Goal: Task Accomplishment & Management: Use online tool/utility

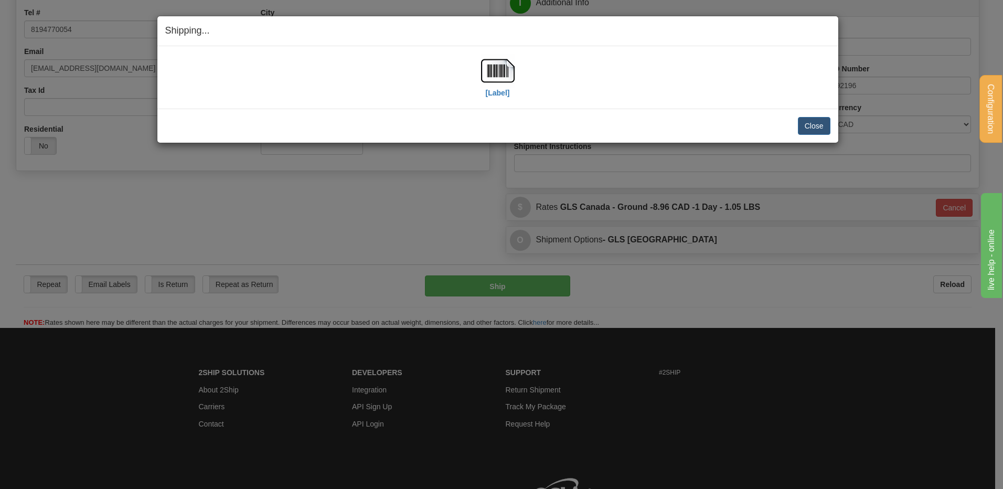
scroll to position [262, 0]
click at [817, 129] on button "Close" at bounding box center [814, 126] width 33 height 18
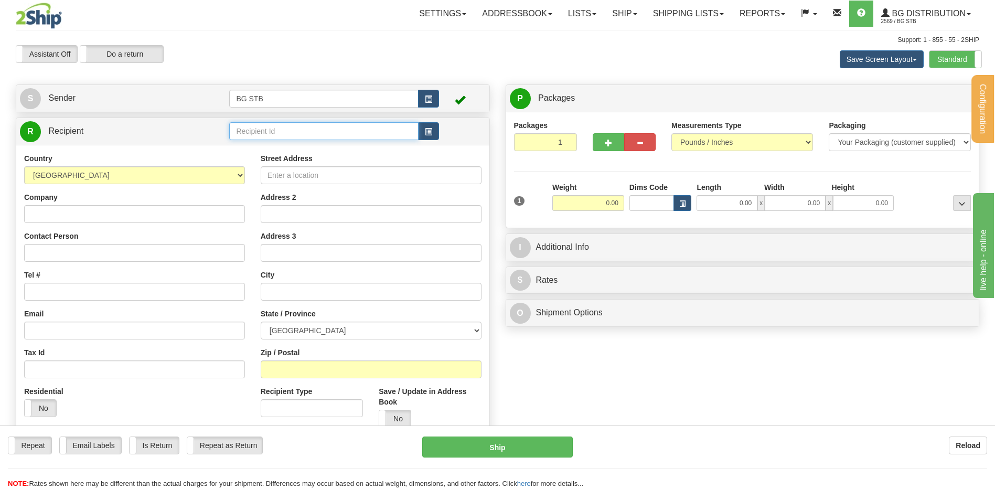
drag, startPoint x: 353, startPoint y: 130, endPoint x: 351, endPoint y: 138, distance: 8.5
click at [353, 130] on input "text" at bounding box center [323, 131] width 189 height 18
click at [280, 153] on div "4075" at bounding box center [321, 148] width 179 height 12
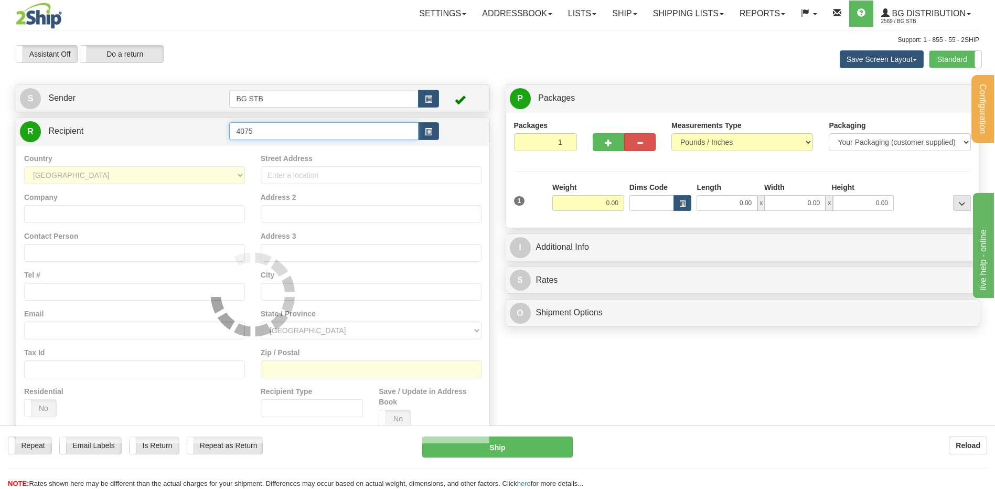
type input "4075"
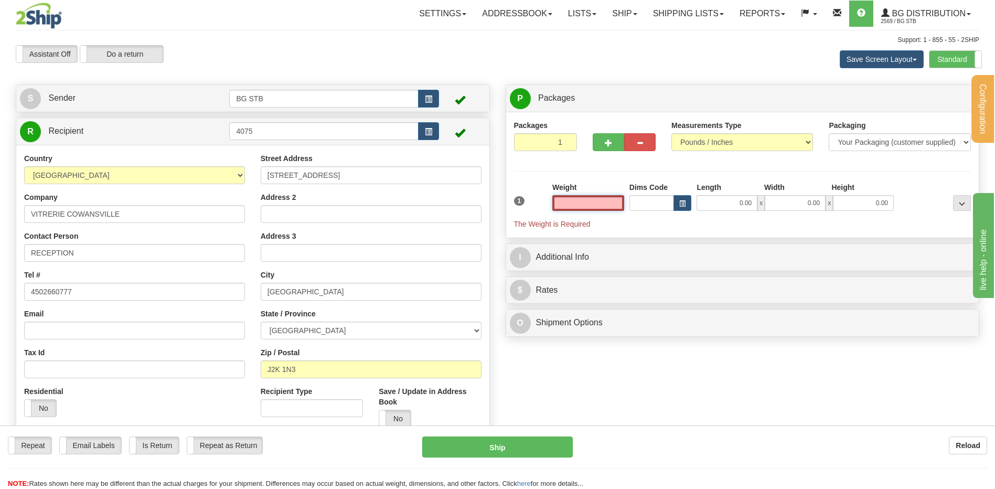
click at [585, 205] on input "text" at bounding box center [588, 203] width 72 height 16
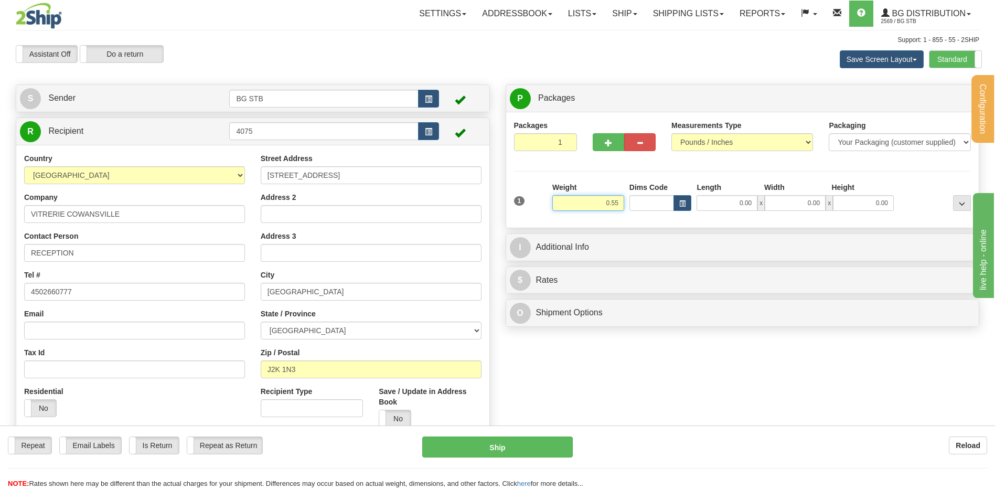
type input "0.55"
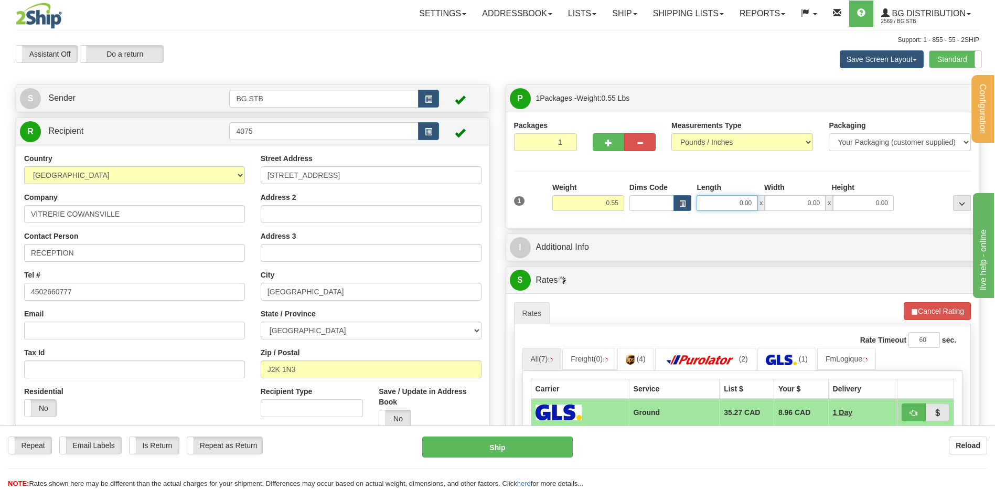
drag, startPoint x: 740, startPoint y: 204, endPoint x: 752, endPoint y: 204, distance: 11.5
click at [741, 204] on input "0.00" at bounding box center [727, 203] width 61 height 16
type input "5.00"
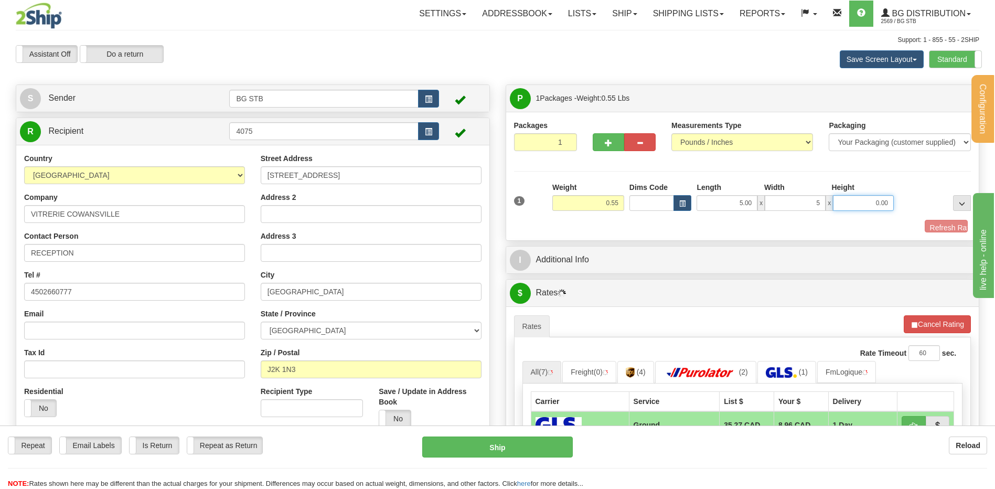
type input "5.00"
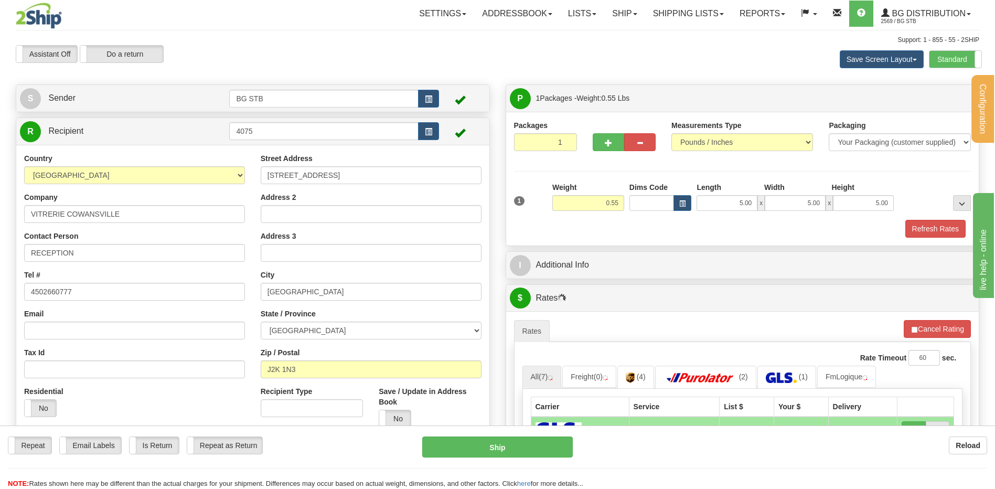
drag, startPoint x: 635, startPoint y: 278, endPoint x: 621, endPoint y: 261, distance: 22.7
click at [634, 275] on div "I Additional Info" at bounding box center [742, 265] width 473 height 27
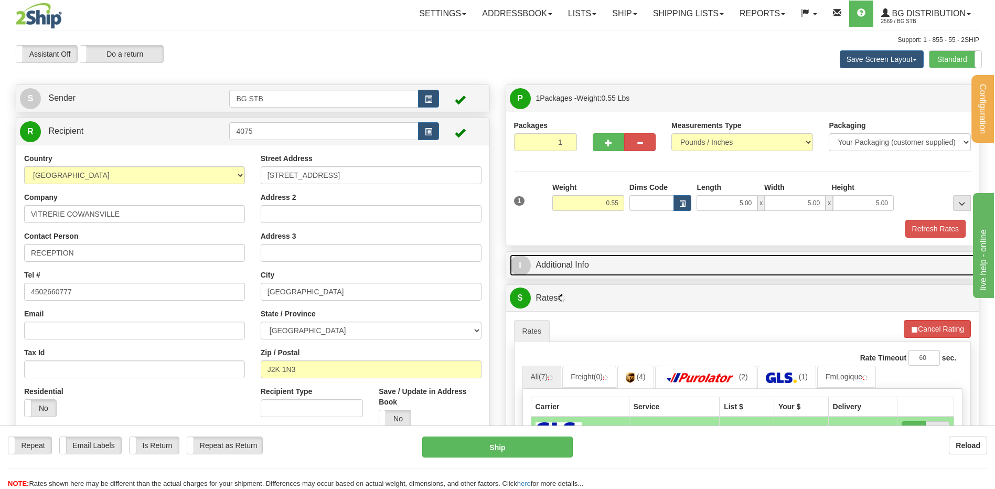
click at [586, 259] on link "I Additional Info" at bounding box center [743, 265] width 466 height 22
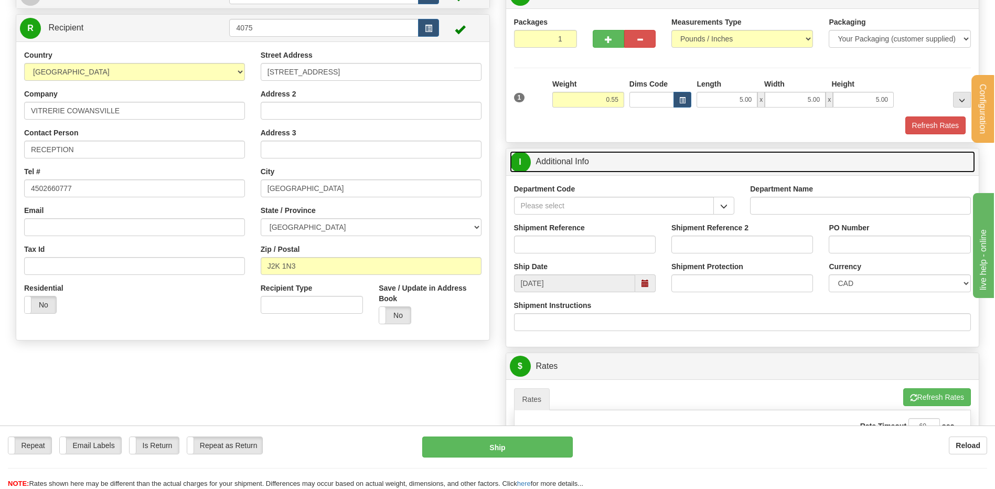
scroll to position [105, 0]
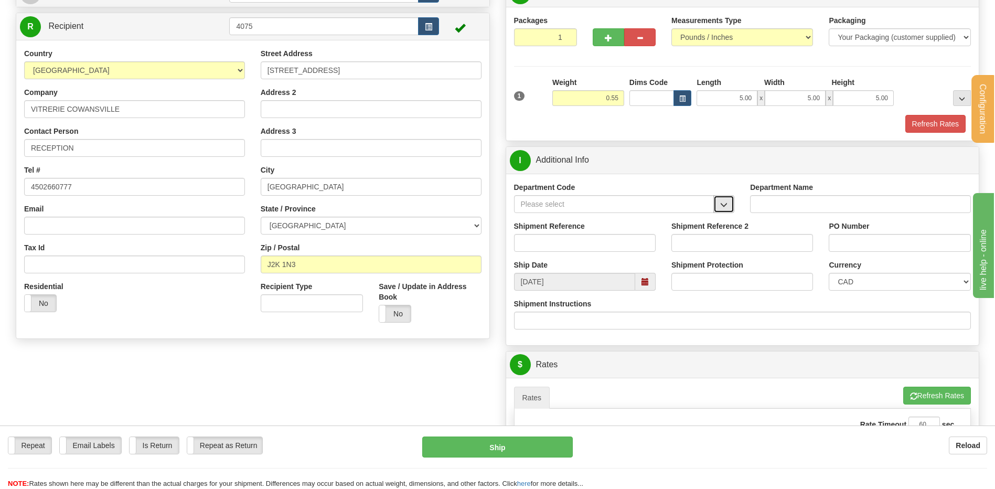
click at [727, 204] on span "button" at bounding box center [723, 204] width 7 height 7
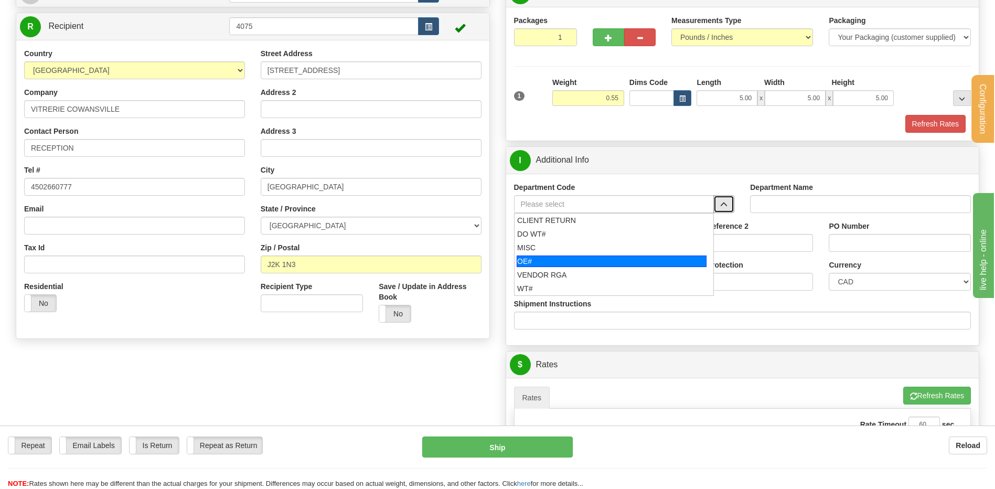
click at [585, 263] on div "OE#" at bounding box center [612, 261] width 190 height 12
type input "OE#"
type input "ORDERS"
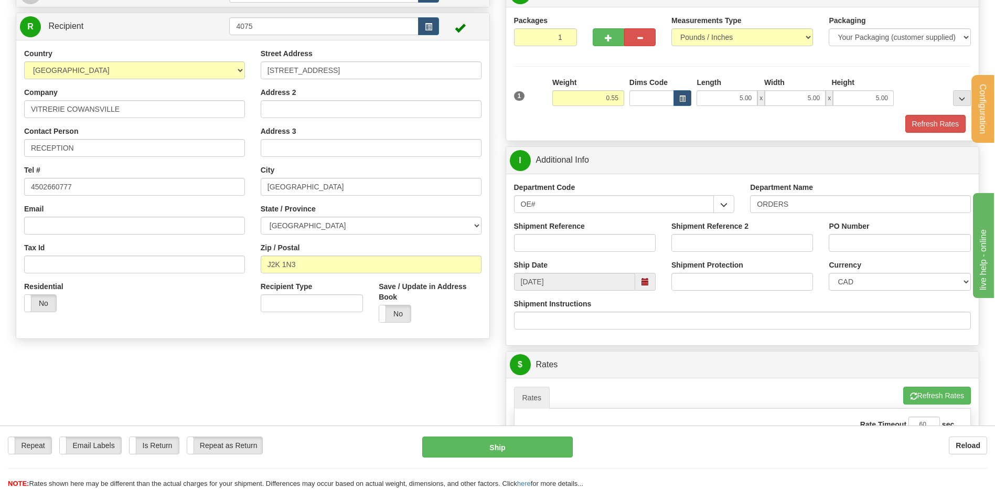
drag, startPoint x: 555, startPoint y: 257, endPoint x: 555, endPoint y: 237, distance: 19.9
click at [555, 256] on div "Shipment Reference" at bounding box center [584, 240] width 157 height 39
click at [555, 237] on input "Shipment Reference" at bounding box center [585, 243] width 142 height 18
type input "80006971-02"
click at [886, 241] on input "PO Number" at bounding box center [900, 243] width 142 height 18
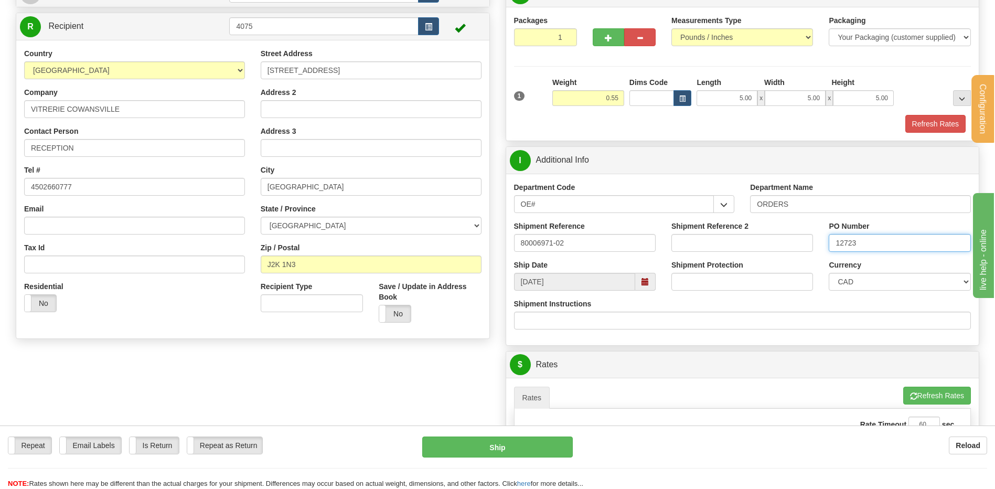
scroll to position [315, 0]
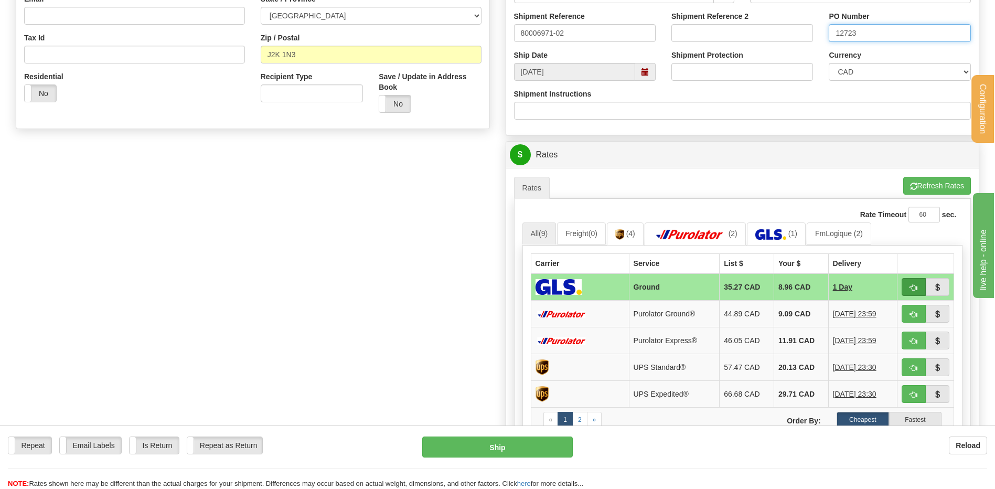
type input "12723"
click at [912, 283] on button "button" at bounding box center [914, 287] width 24 height 18
type input "1"
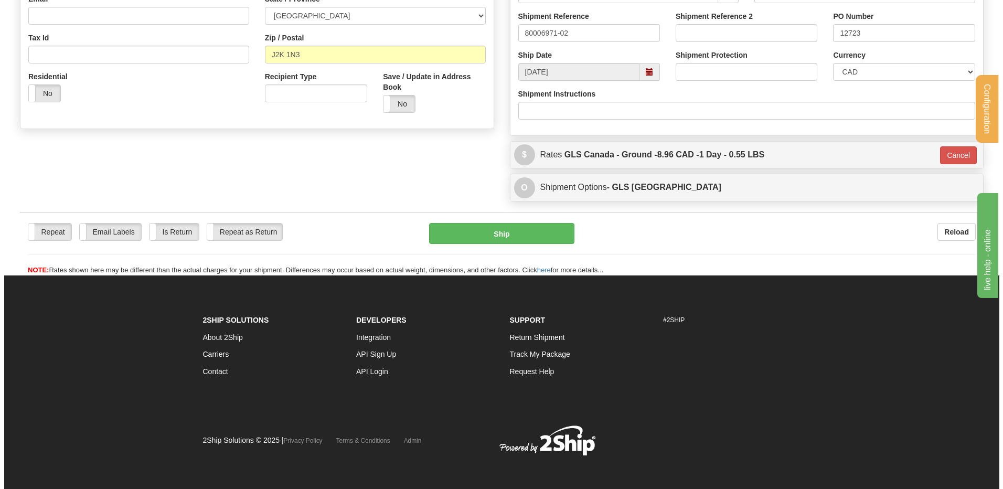
scroll to position [312, 0]
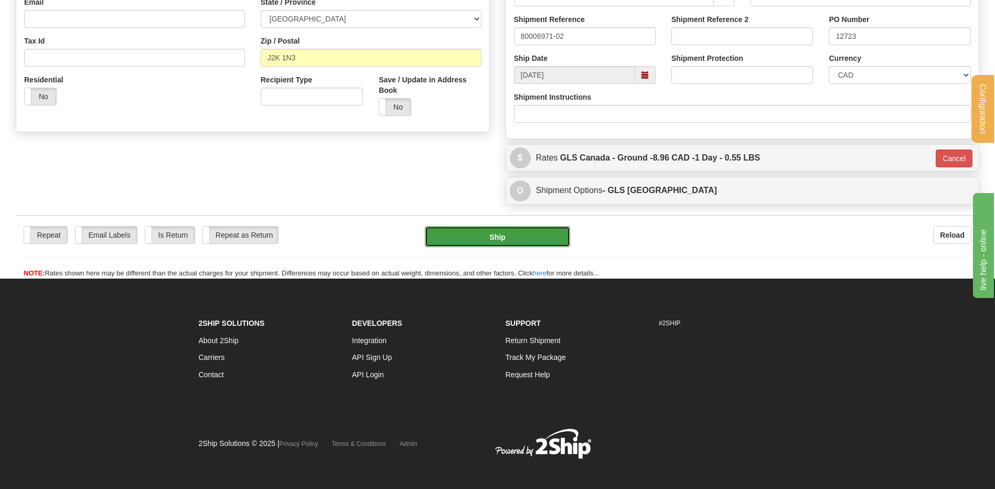
click at [461, 238] on button "Ship" at bounding box center [497, 236] width 145 height 21
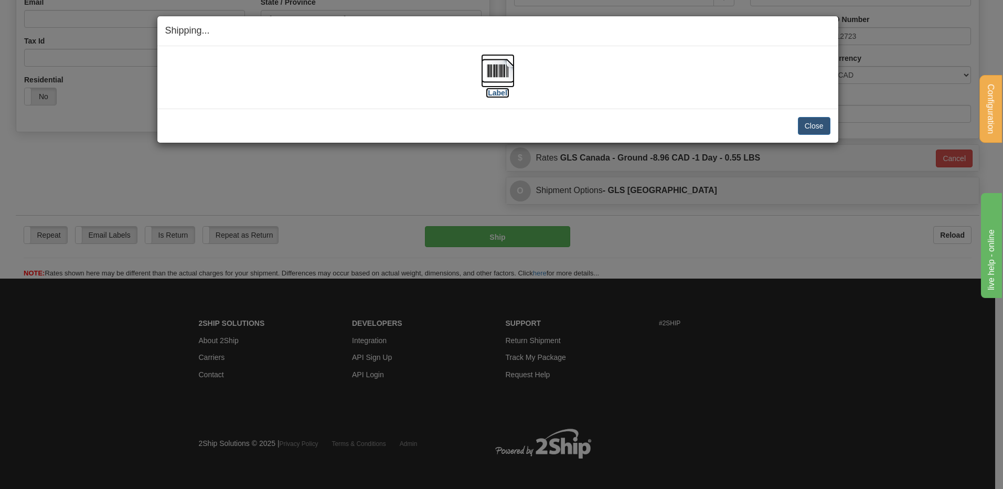
click at [500, 92] on label "[Label]" at bounding box center [498, 93] width 24 height 10
drag, startPoint x: 359, startPoint y: 286, endPoint x: 362, endPoint y: 274, distance: 12.0
click at [359, 286] on div "Shipping... Your SHIPMENT will EXPIRE in [Label] IMPORTANT NOTICE Embassy / Con…" at bounding box center [501, 244] width 1003 height 489
drag, startPoint x: 810, startPoint y: 129, endPoint x: 328, endPoint y: 86, distance: 484.0
click at [810, 129] on button "Close" at bounding box center [814, 126] width 33 height 18
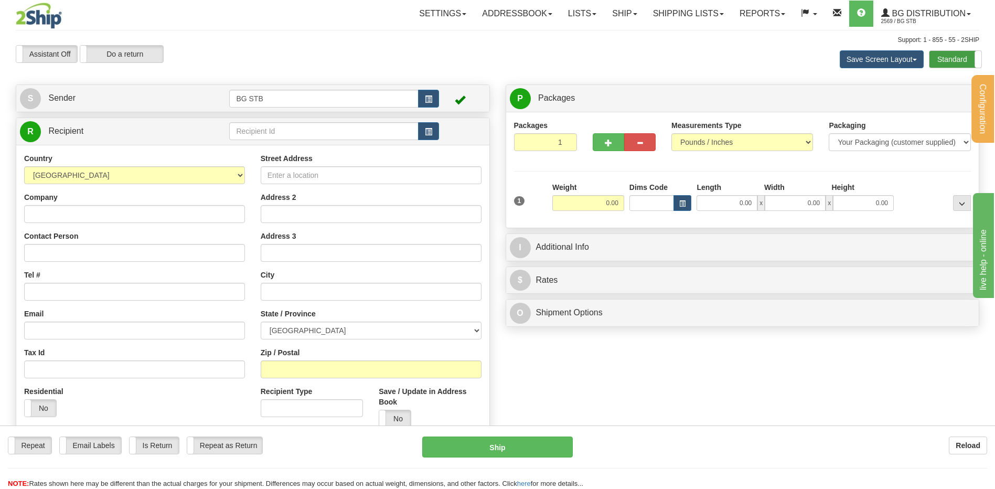
click at [956, 60] on label "Standard" at bounding box center [956, 59] width 52 height 17
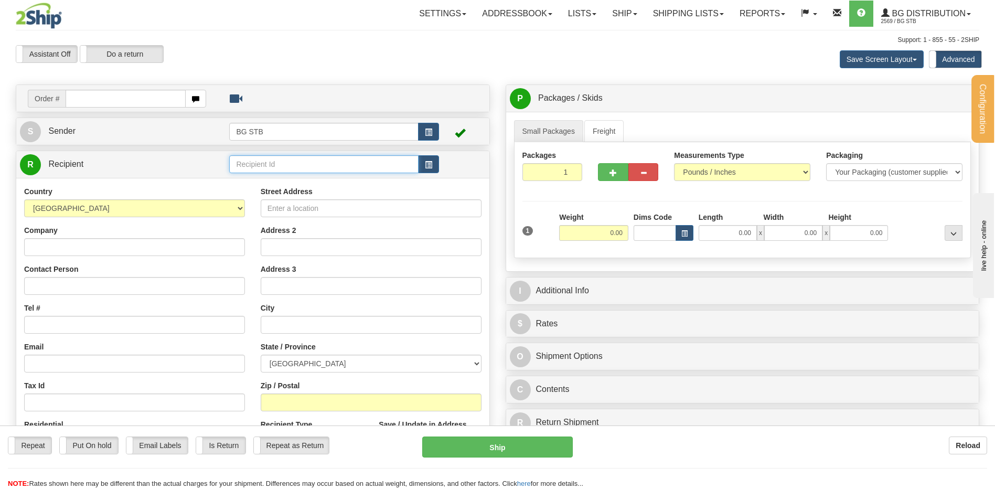
click at [260, 157] on input "text" at bounding box center [323, 164] width 189 height 18
click at [251, 175] on div "4089" at bounding box center [321, 181] width 179 height 12
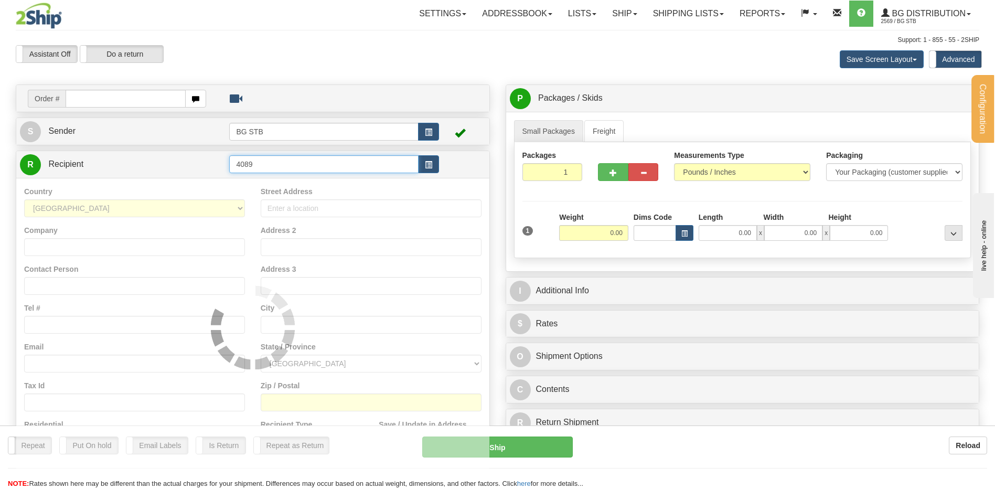
type input "4089"
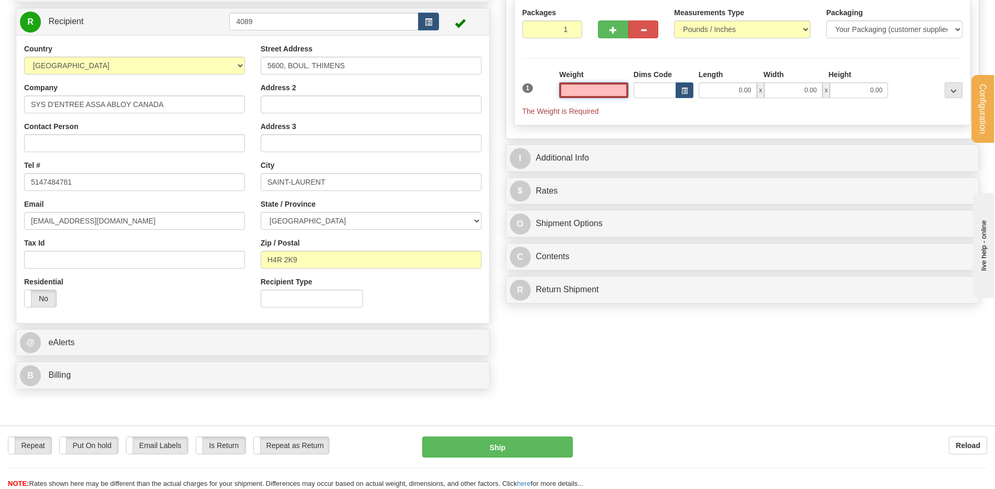
scroll to position [157, 0]
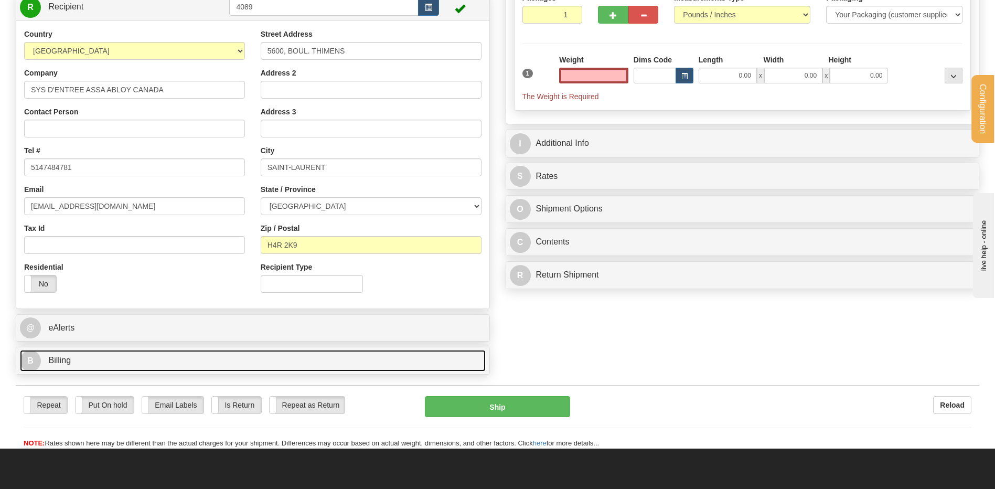
type input "0.00"
click at [75, 369] on link "B Billing" at bounding box center [253, 361] width 466 height 22
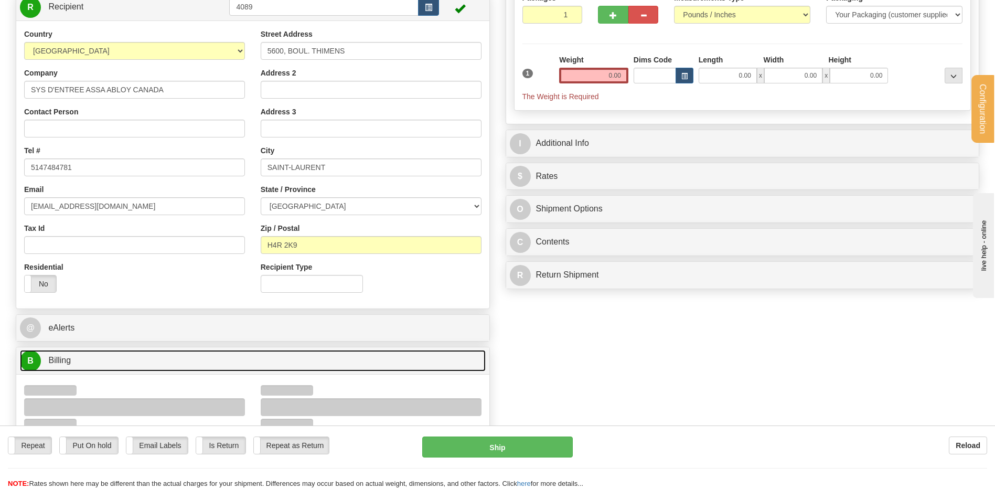
scroll to position [262, 0]
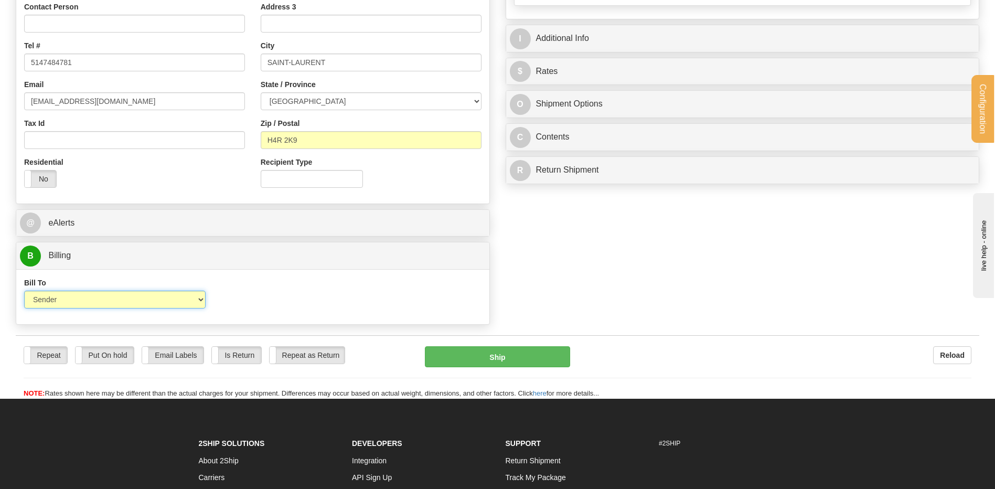
click at [186, 300] on select "Sender Recipient Third Party Collect" at bounding box center [115, 300] width 182 height 18
select select "2"
click at [24, 291] on select "Sender Recipient Third Party Collect" at bounding box center [115, 300] width 182 height 18
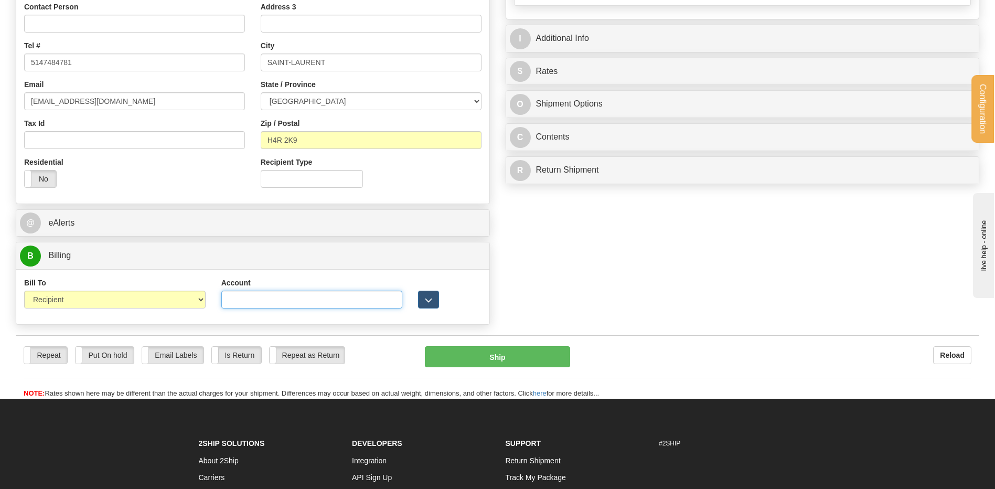
click at [252, 306] on input "Account" at bounding box center [312, 300] width 182 height 18
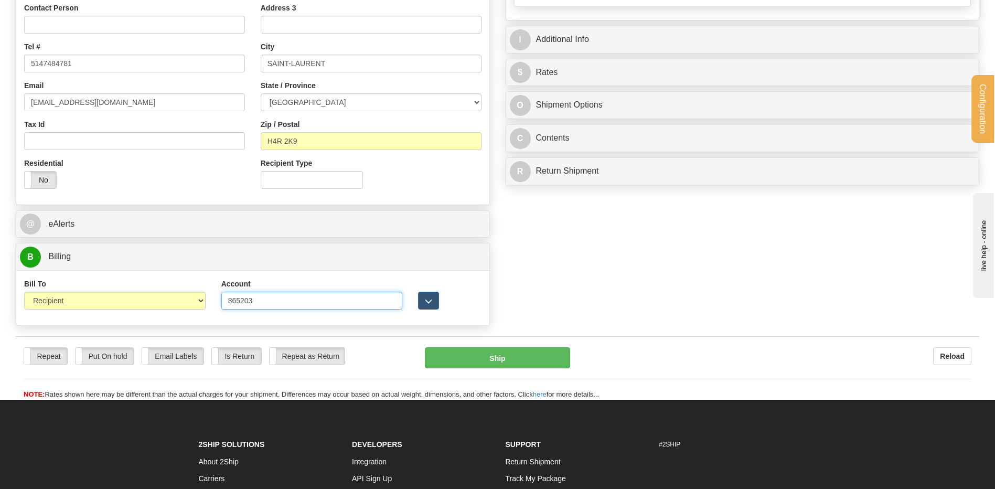
scroll to position [315, 0]
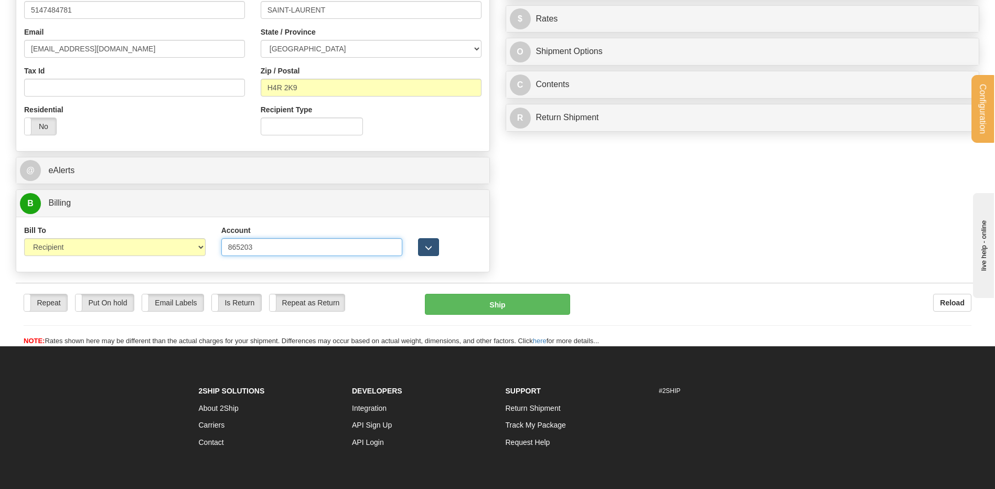
type input "865203"
click at [435, 245] on button "button" at bounding box center [428, 247] width 21 height 18
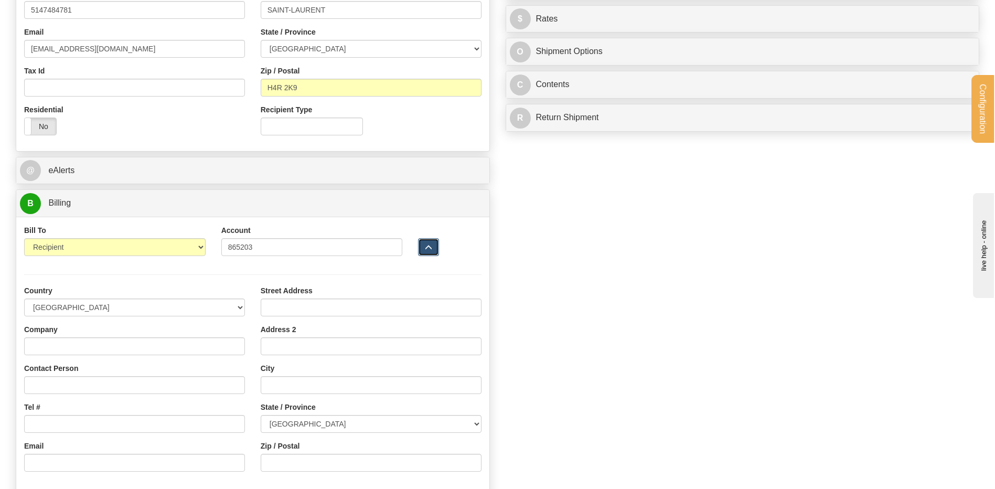
click at [430, 247] on span "button" at bounding box center [428, 247] width 7 height 7
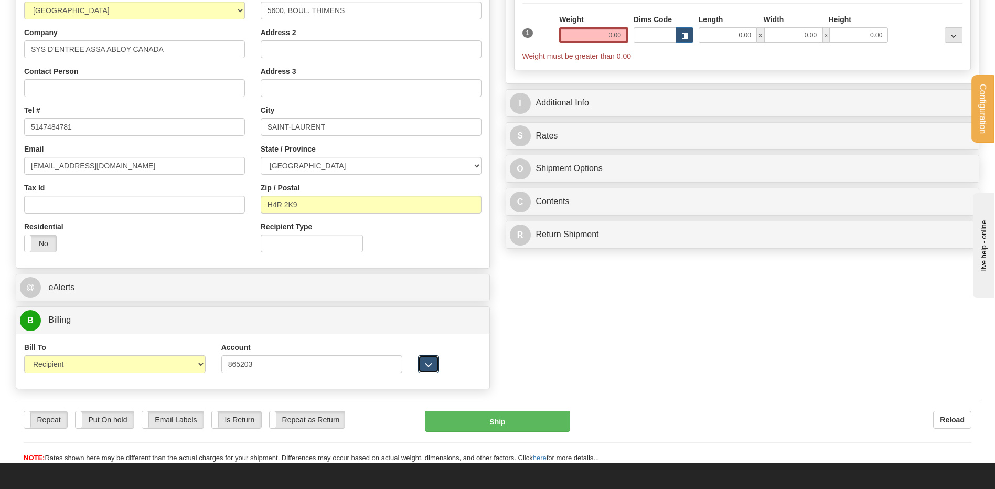
scroll to position [52, 0]
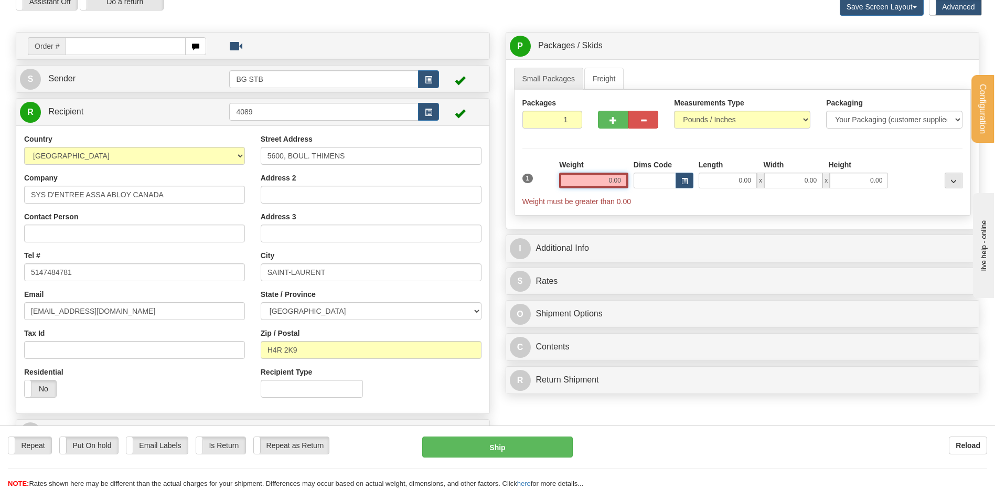
click at [604, 182] on input "0.00" at bounding box center [593, 181] width 69 height 16
type input "0.00"
click at [613, 123] on span "button" at bounding box center [613, 120] width 7 height 7
type input "2"
click at [944, 39] on label "Pack / Skid Level Pack.." at bounding box center [945, 46] width 60 height 16
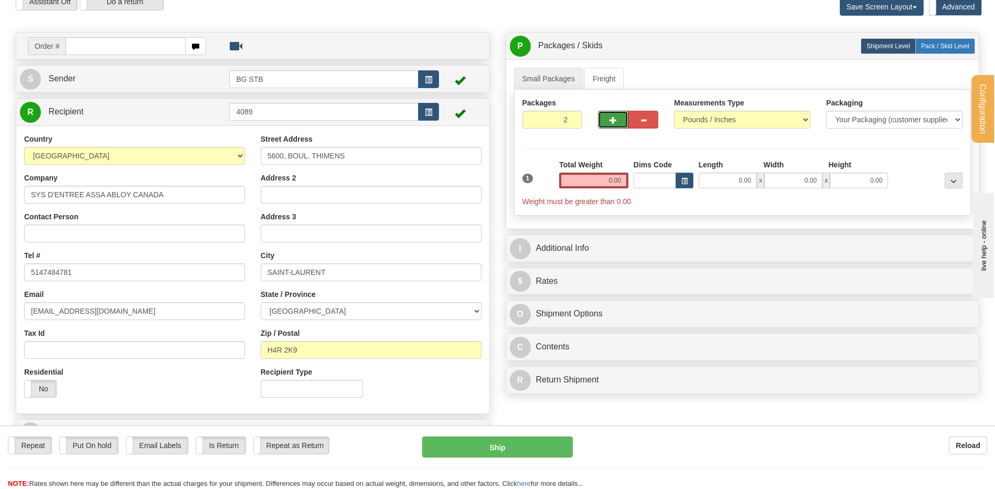
radio input "true"
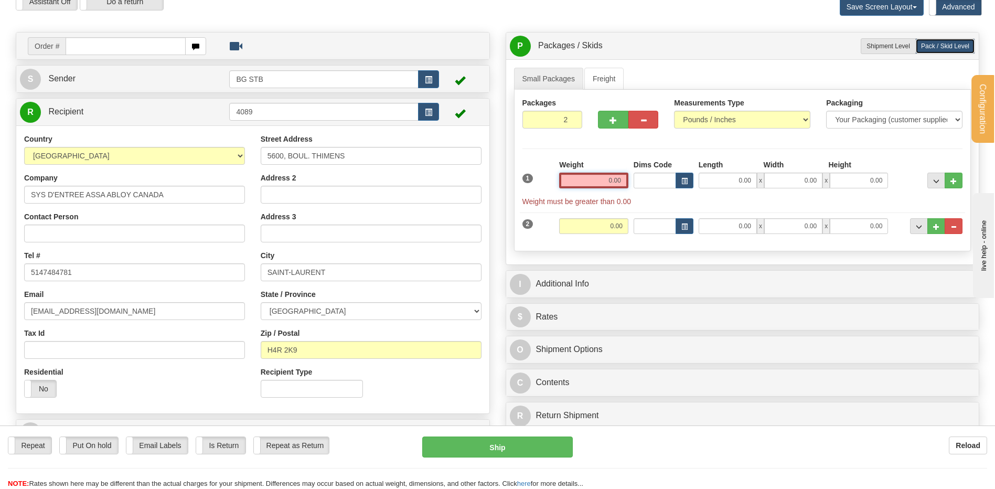
click at [601, 185] on input "0.00" at bounding box center [593, 181] width 69 height 16
type input "0.00"
click at [886, 40] on label "Shipment Level Shipm." at bounding box center [888, 46] width 55 height 16
radio input "true"
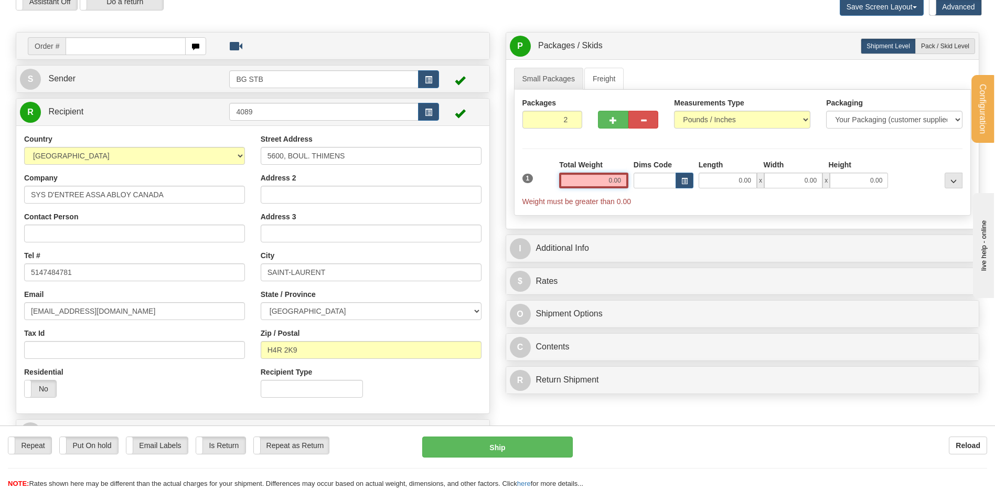
click at [601, 176] on input "0.00" at bounding box center [593, 181] width 69 height 16
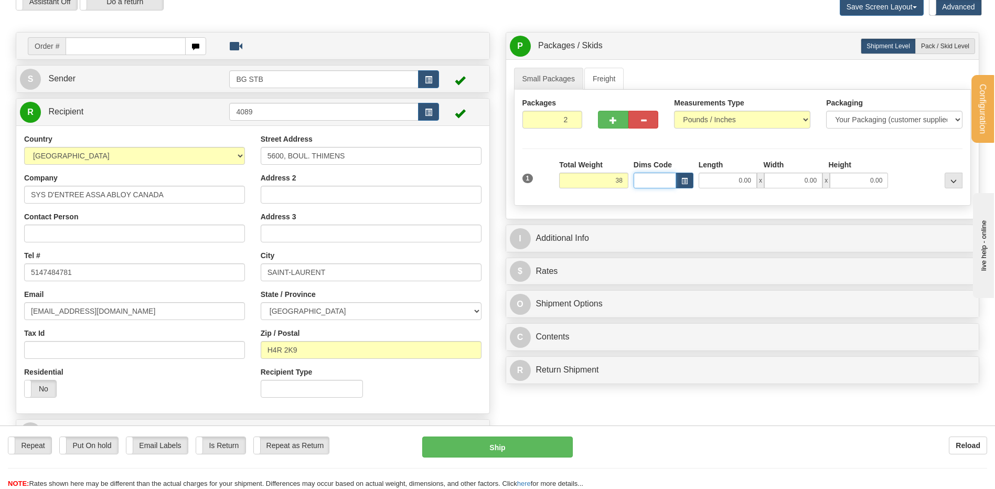
type input "38.00"
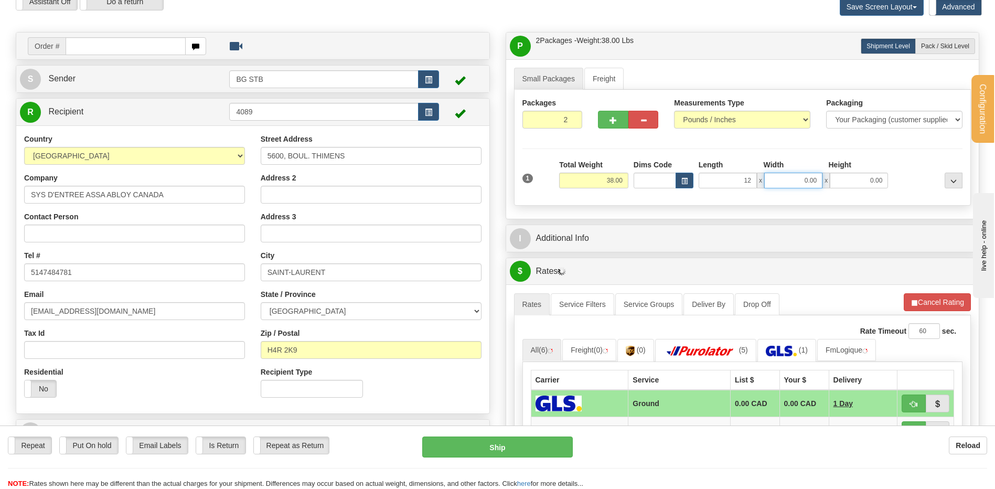
type input "12.00"
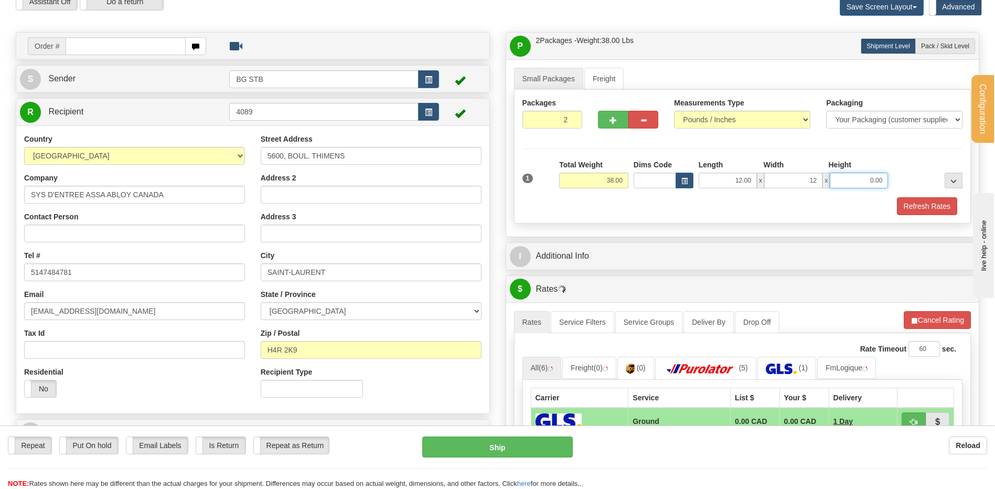
type input "12.00"
type input "18.00"
click at [936, 42] on span "Pack / Skid Level" at bounding box center [945, 45] width 48 height 7
radio input "true"
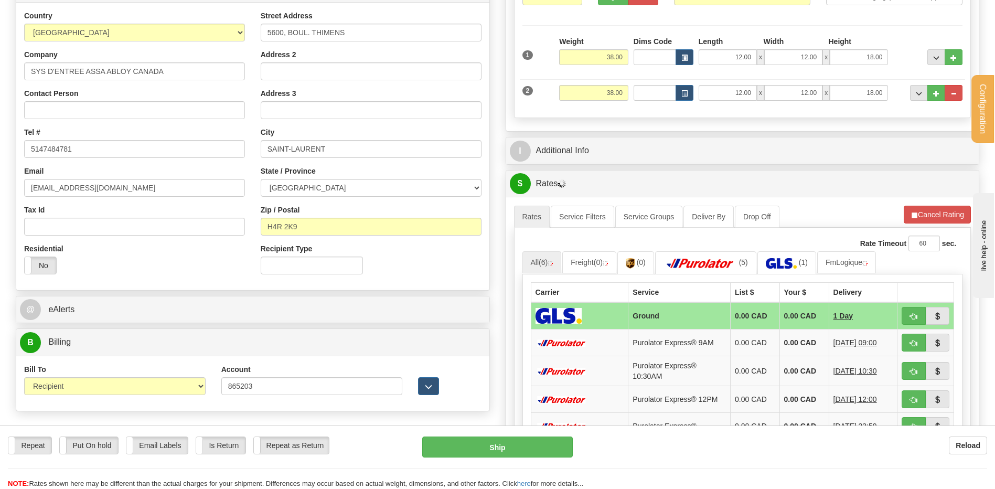
scroll to position [157, 0]
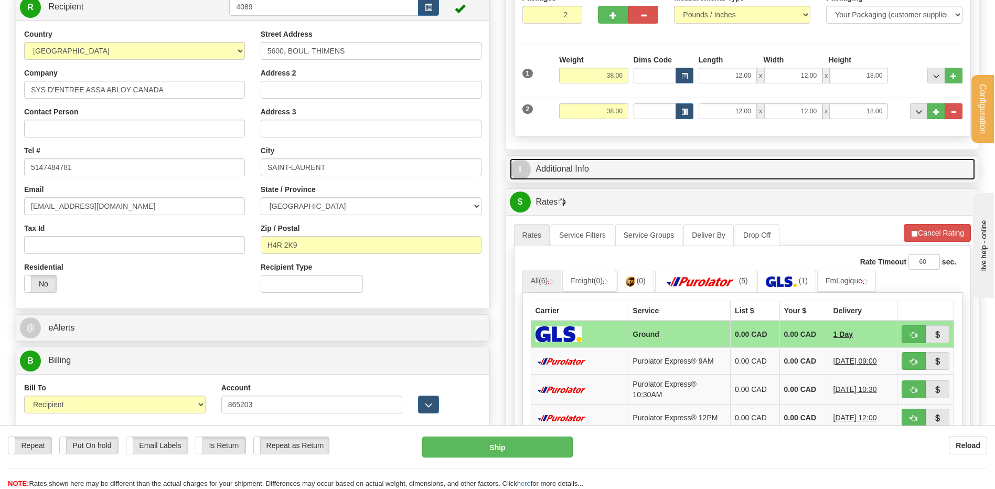
click at [591, 165] on link "I Additional Info" at bounding box center [743, 169] width 466 height 22
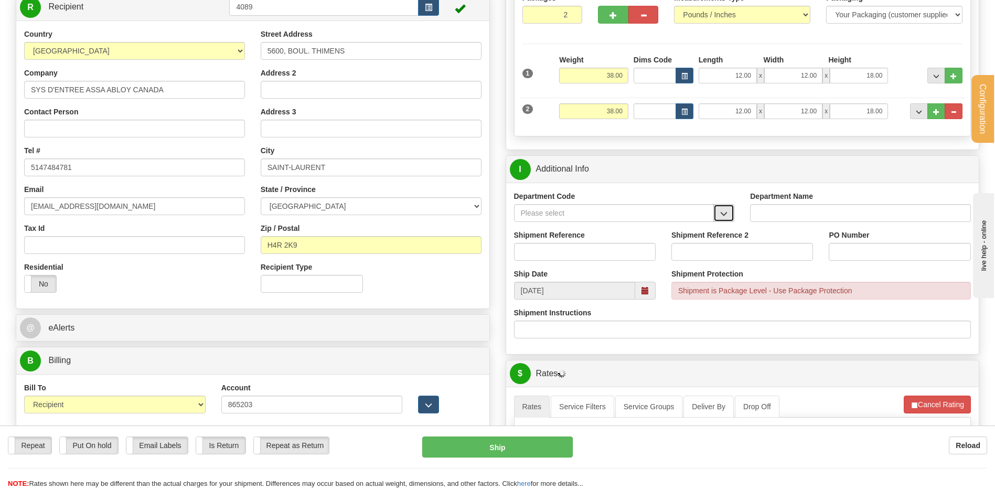
click at [727, 214] on span "button" at bounding box center [723, 213] width 7 height 7
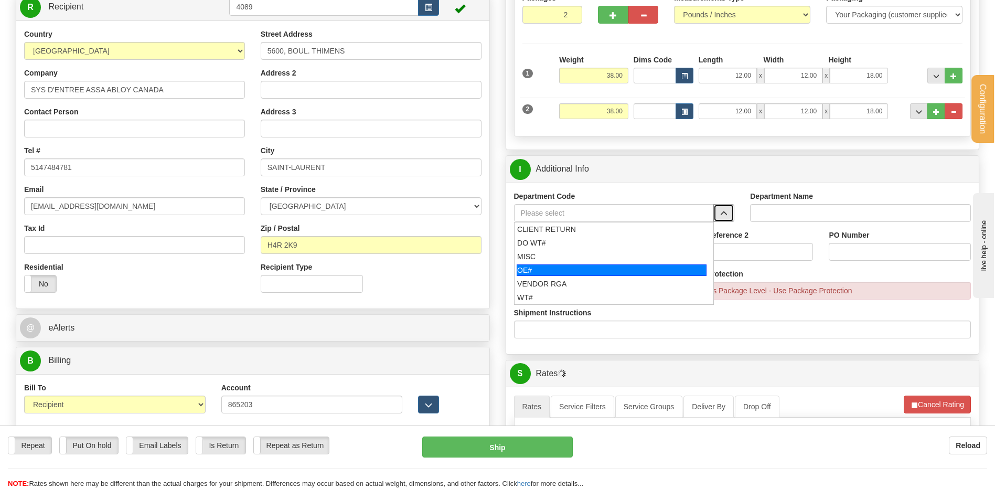
click at [529, 267] on div "OE#" at bounding box center [612, 270] width 190 height 12
type input "OE#"
type input "ORDERS"
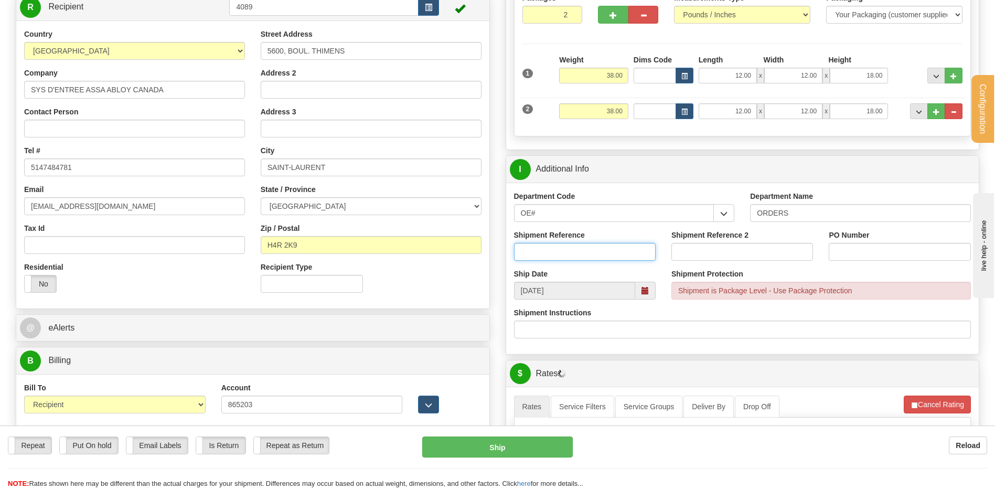
click at [537, 248] on input "Shipment Reference" at bounding box center [585, 252] width 142 height 18
type input "80006564-00/6817/7180/6668-22"
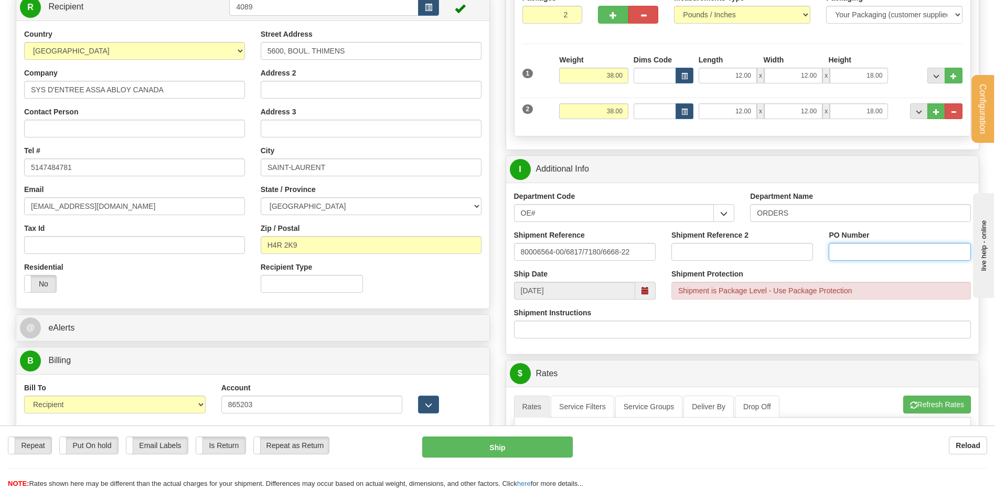
click at [892, 258] on input "PO Number" at bounding box center [900, 252] width 142 height 18
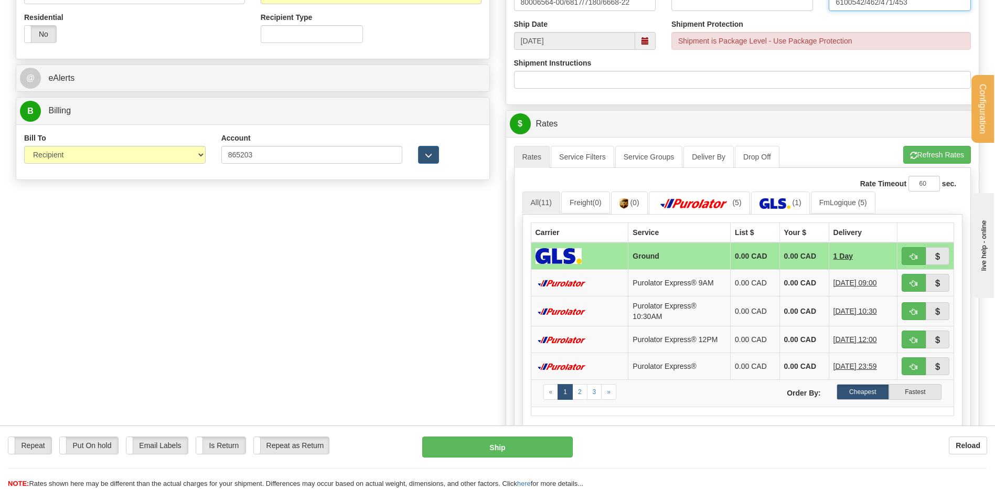
scroll to position [420, 0]
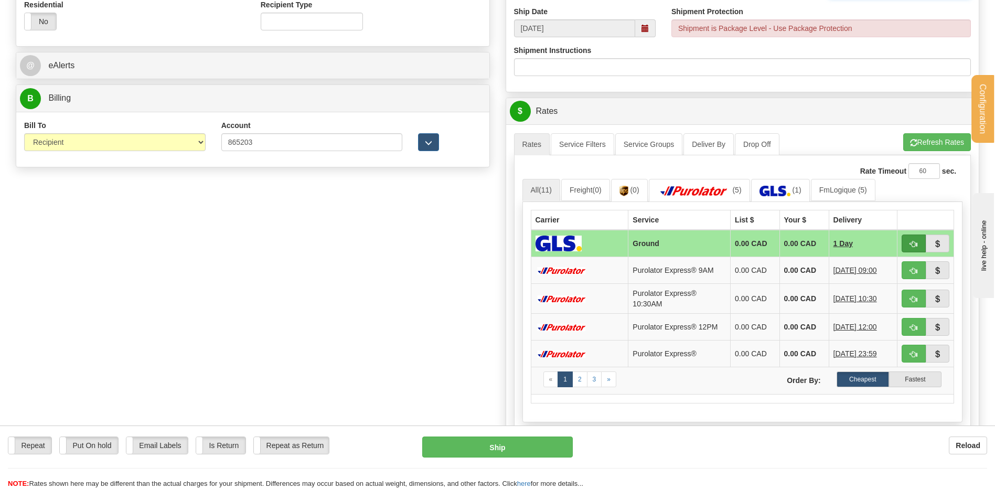
type input "6100542/462/471/453"
drag, startPoint x: 918, startPoint y: 239, endPoint x: 581, endPoint y: 195, distance: 340.2
click at [918, 239] on button "button" at bounding box center [914, 243] width 24 height 18
type input "1"
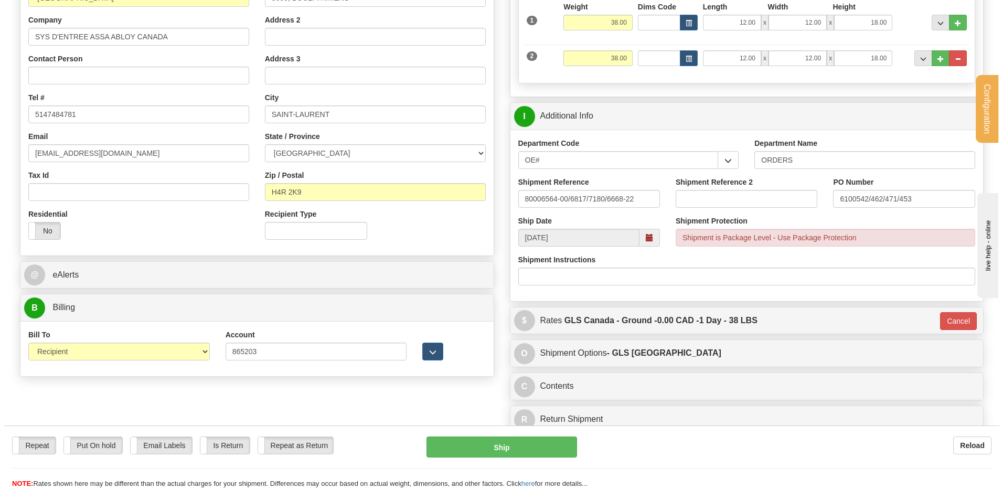
scroll to position [210, 0]
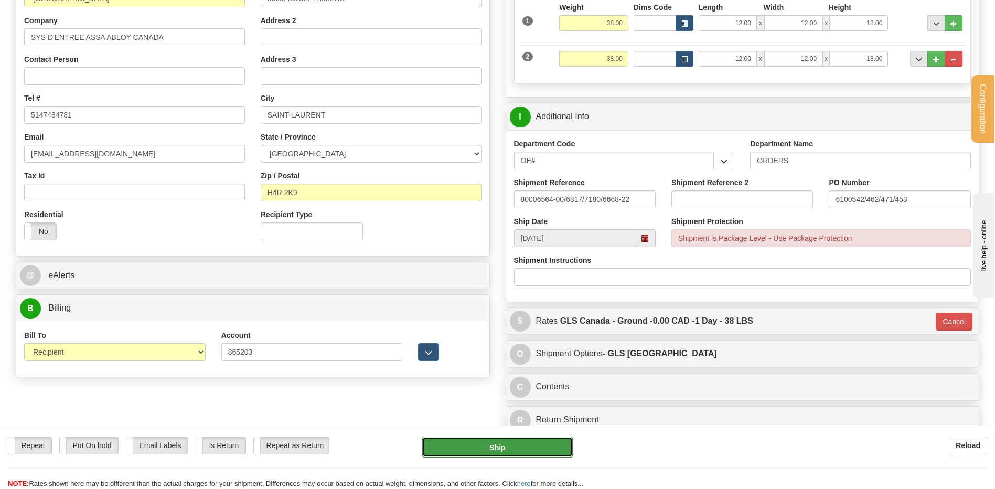
click at [502, 446] on button "Ship" at bounding box center [497, 446] width 150 height 21
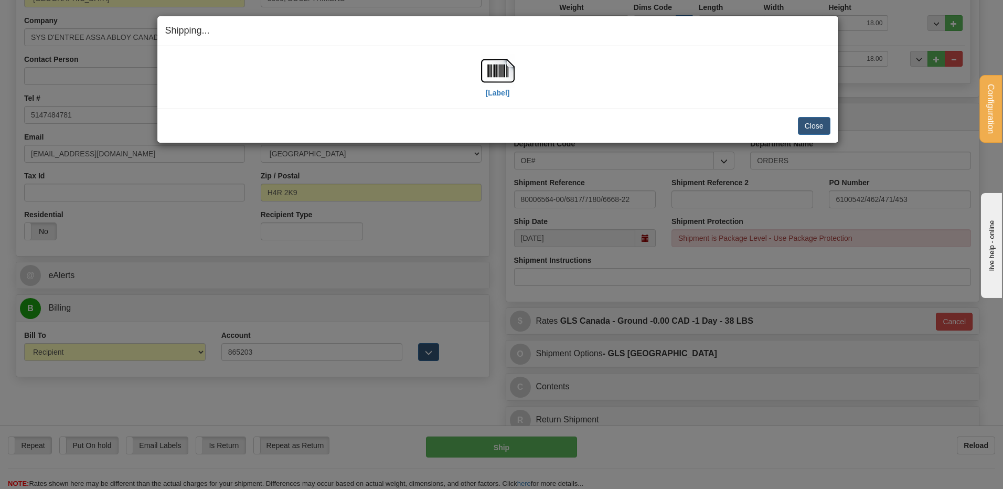
click at [496, 100] on div "[Label]" at bounding box center [498, 77] width 34 height 47
click at [499, 91] on label "[Label]" at bounding box center [498, 93] width 24 height 10
click at [810, 133] on button "Close" at bounding box center [814, 126] width 33 height 18
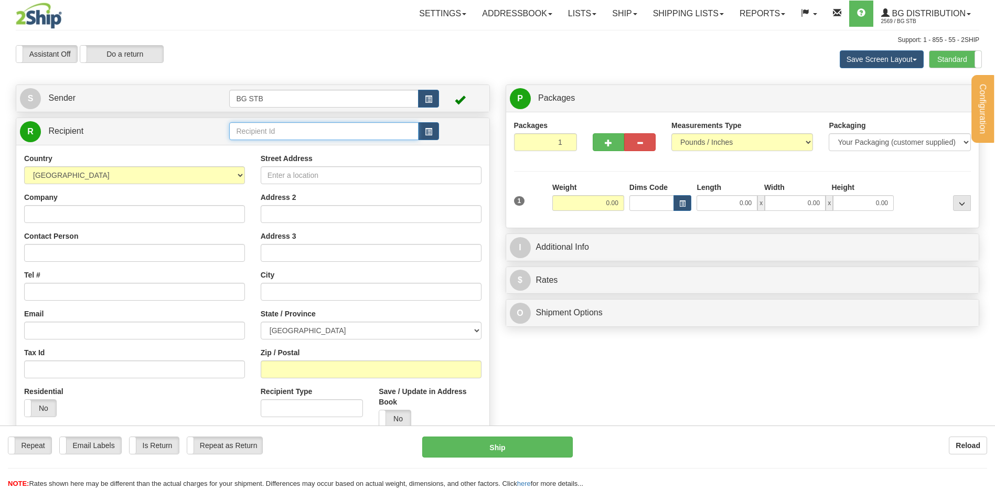
click at [314, 130] on input "text" at bounding box center [323, 131] width 189 height 18
click at [290, 141] on li "4191" at bounding box center [324, 148] width 188 height 14
type input "4191"
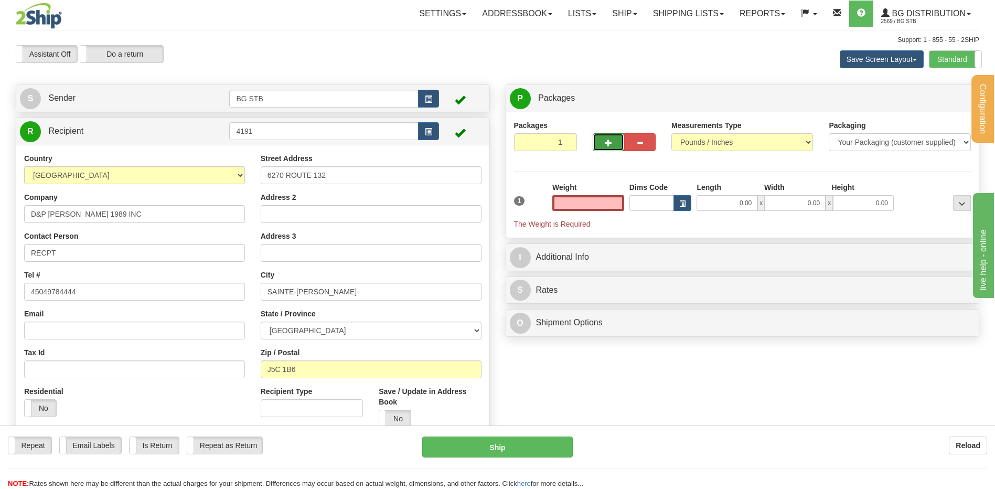
type input "0.00"
click at [615, 150] on button "button" at bounding box center [608, 142] width 31 height 18
type input "2"
click at [608, 204] on input "0.00" at bounding box center [588, 203] width 72 height 16
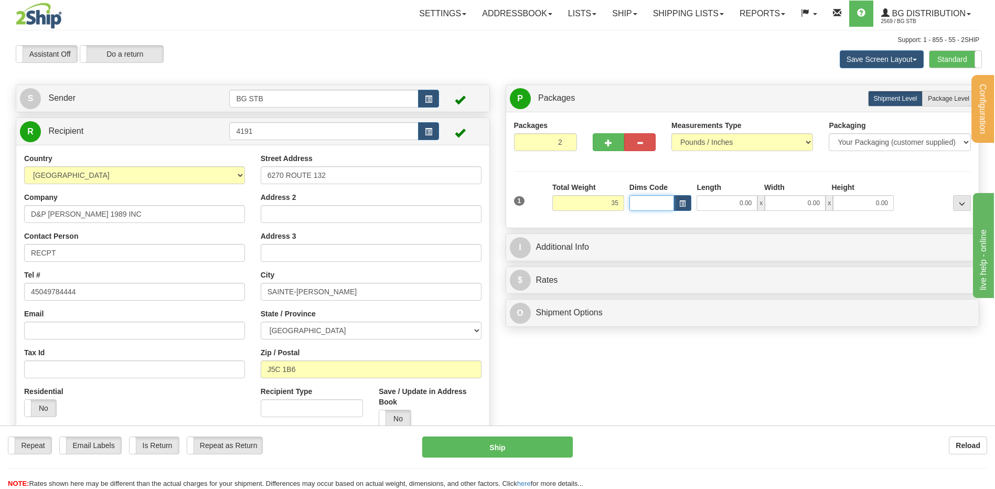
type input "35.00"
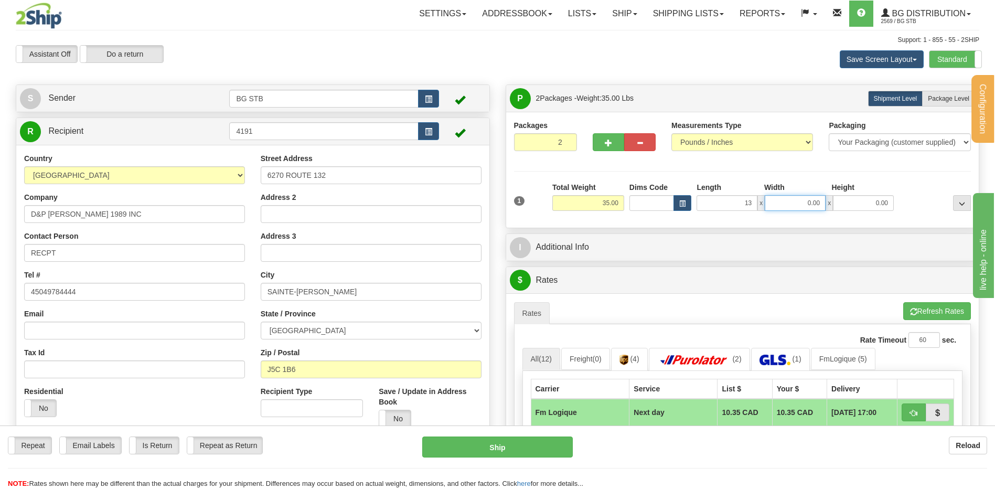
type input "13.00"
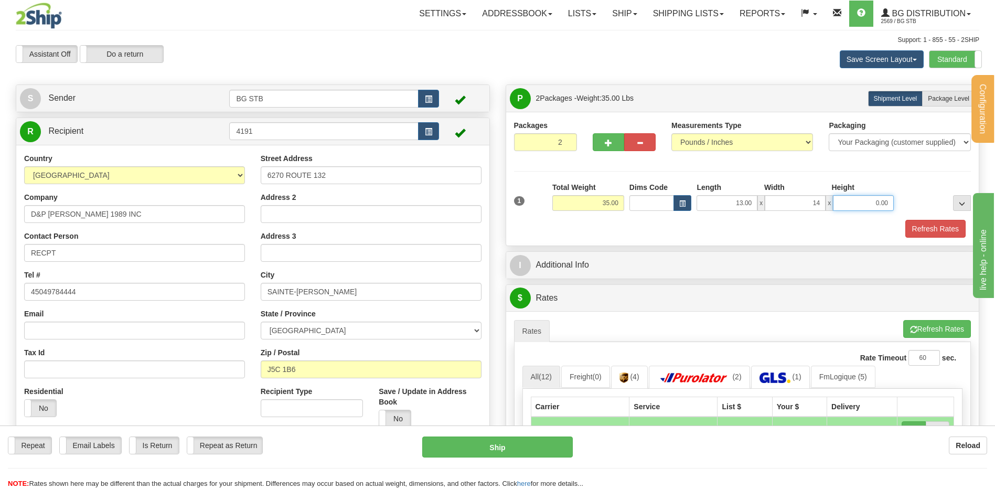
type input "14.00"
type input "9.00"
click at [947, 95] on span "Package Level" at bounding box center [948, 98] width 41 height 7
radio input "true"
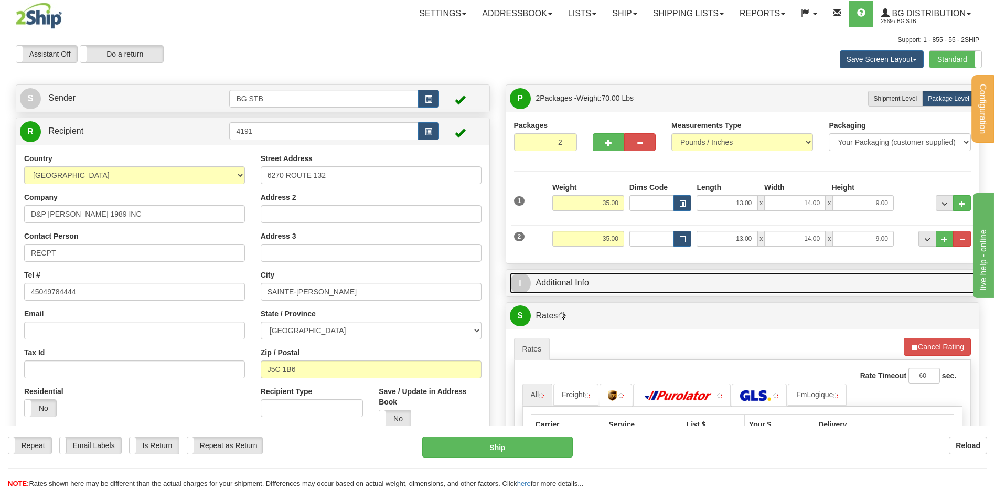
click at [613, 283] on link "I Additional Info" at bounding box center [743, 283] width 466 height 22
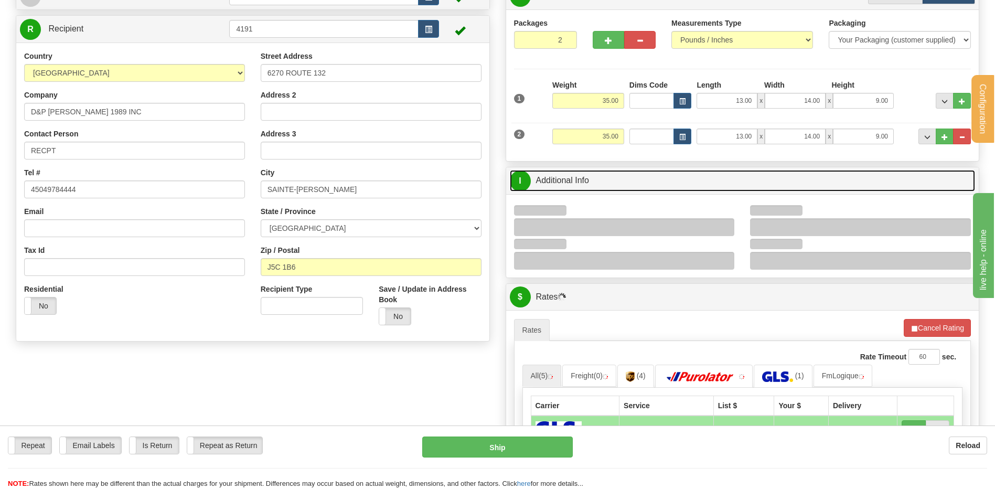
scroll to position [105, 0]
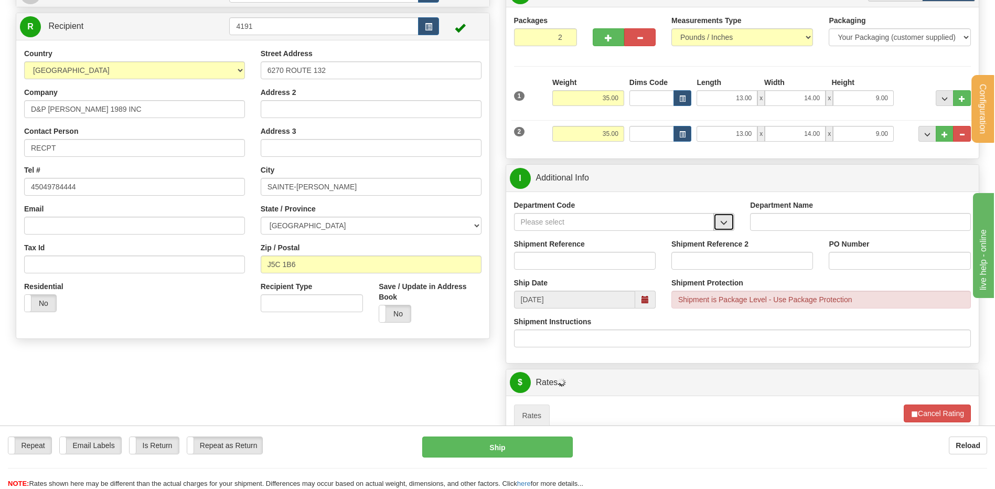
click at [720, 215] on button "button" at bounding box center [723, 222] width 21 height 18
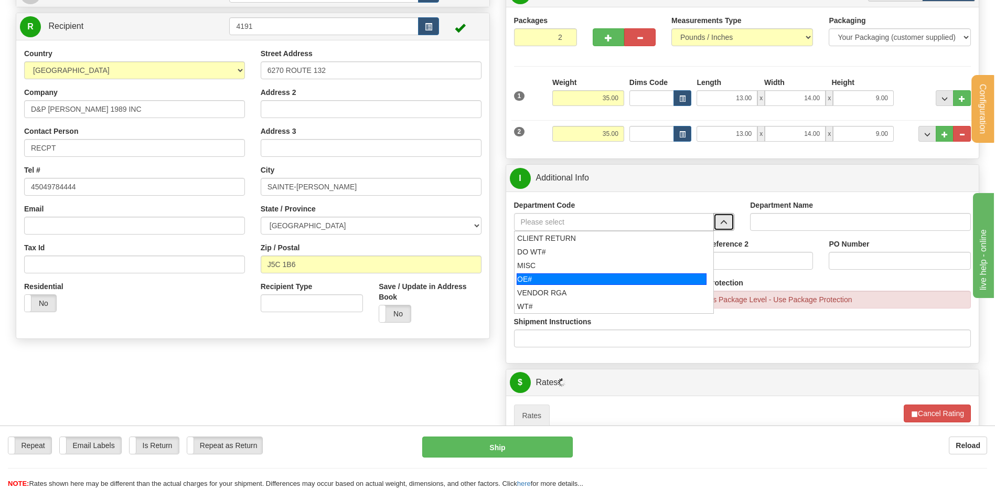
click at [567, 274] on div "OE#" at bounding box center [612, 279] width 190 height 12
type input "OE#"
type input "ORDERS"
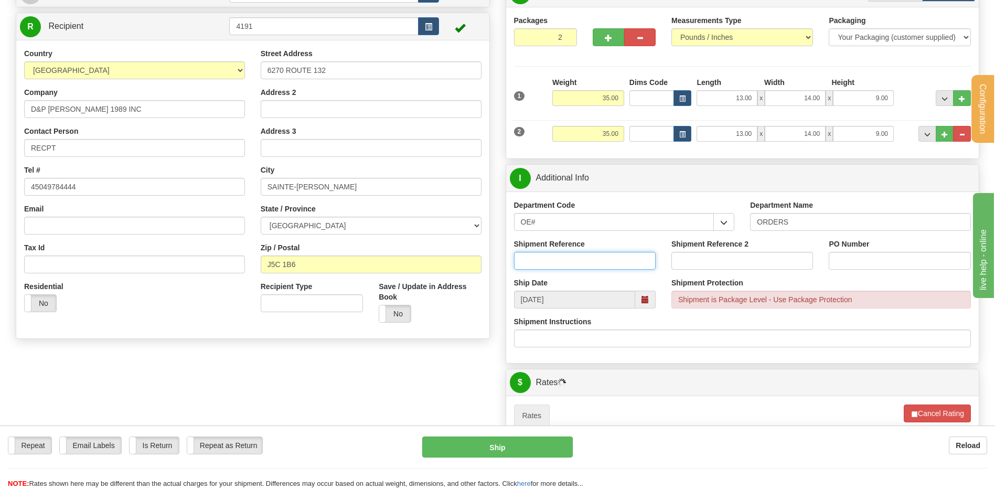
click at [548, 258] on input "Shipment Reference" at bounding box center [585, 261] width 142 height 18
type input "80007247-07587-00"
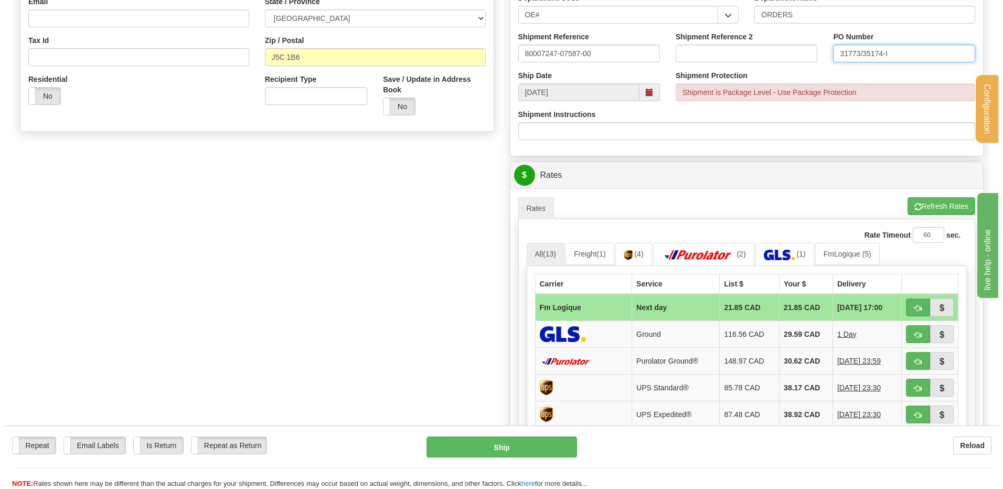
scroll to position [315, 0]
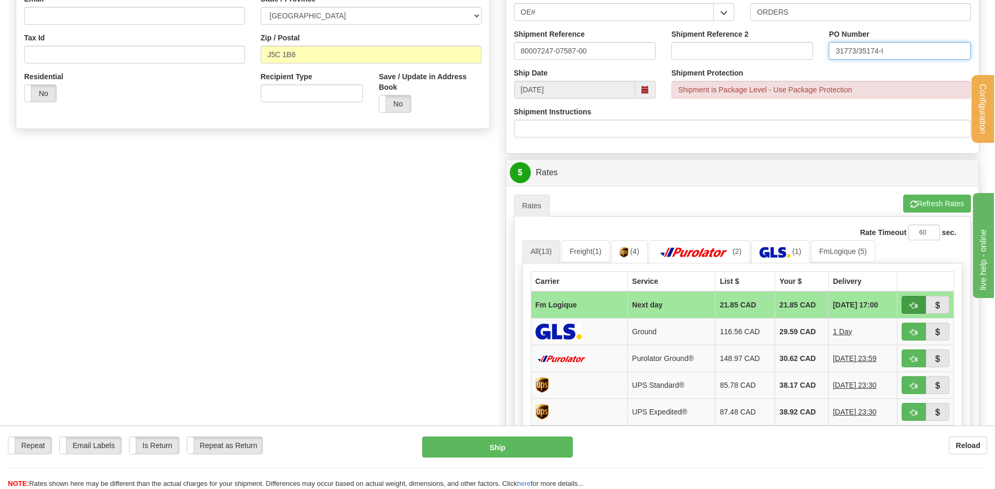
type input "31773/35174-I"
click at [923, 307] on button "button" at bounding box center [914, 305] width 24 height 18
type input "jour"
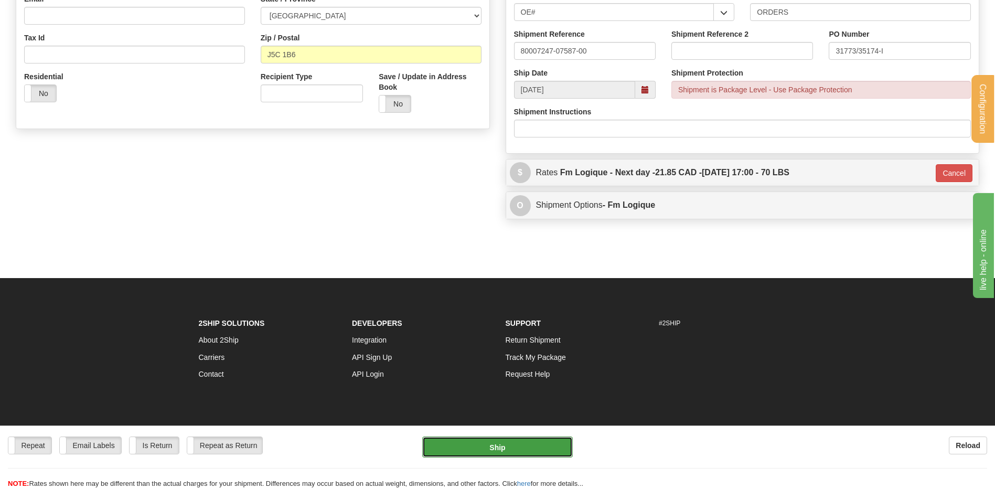
click at [515, 448] on button "Ship" at bounding box center [497, 446] width 150 height 21
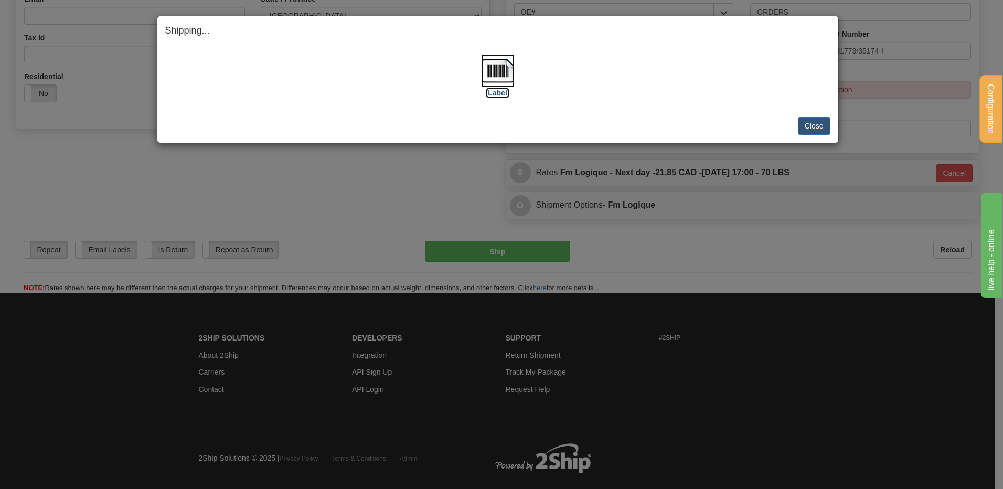
click at [505, 80] on img at bounding box center [498, 71] width 34 height 34
